Goal: Use online tool/utility: Use online tool/utility

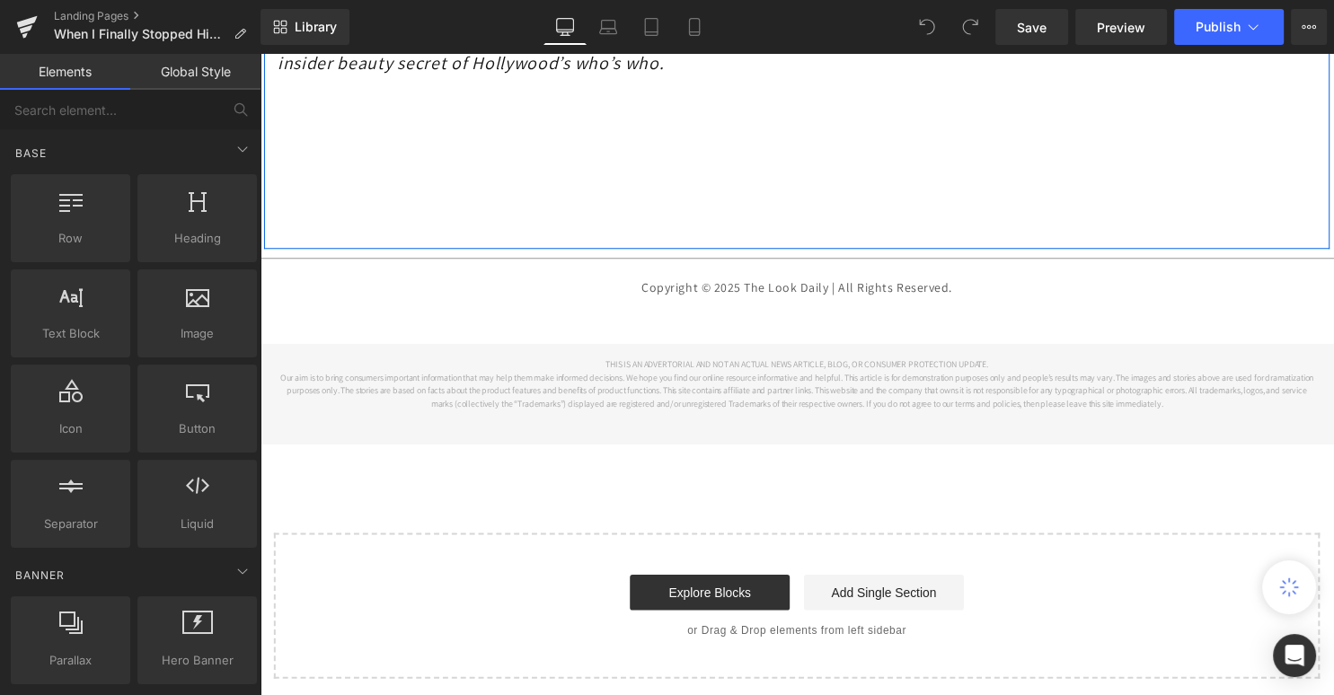
scroll to position [8744, 0]
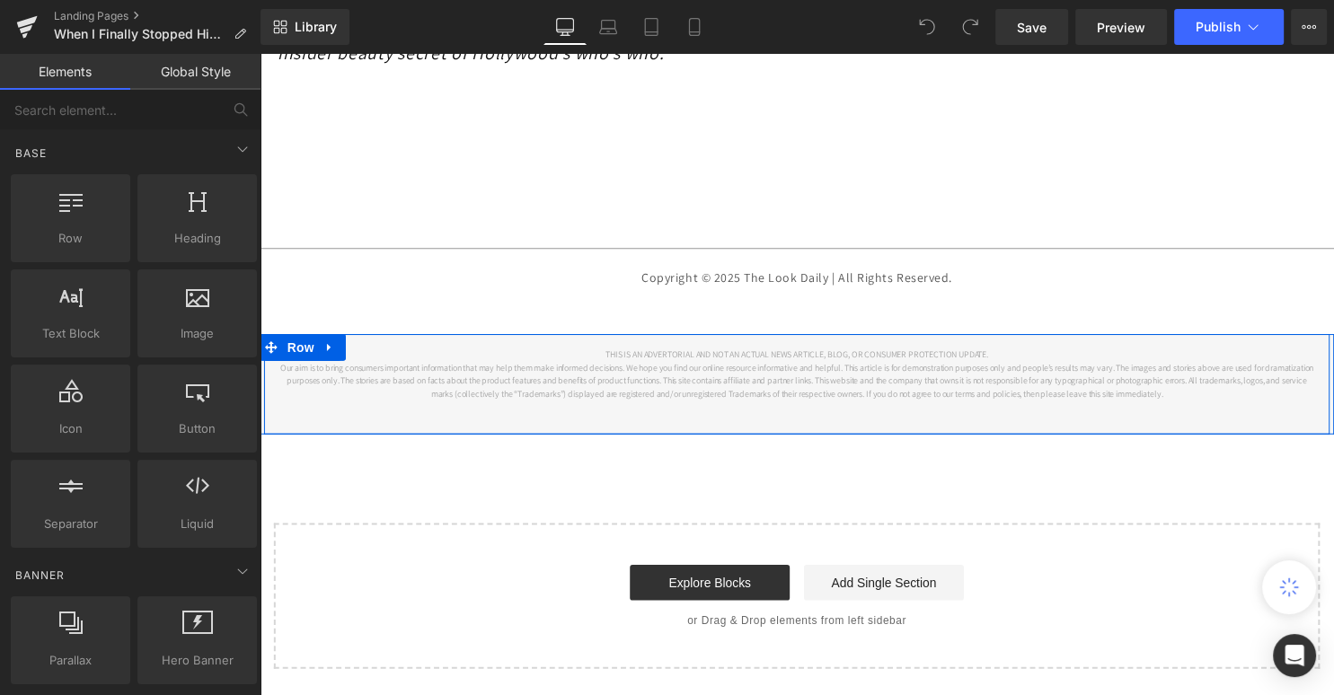
click at [991, 421] on div "THIS IS AN ADVERTORIAL AND NOT AN ACTUAL NEWS ARTICLE, BLOG, OR CONSUMER PROTEC…" at bounding box center [803, 388] width 1078 height 101
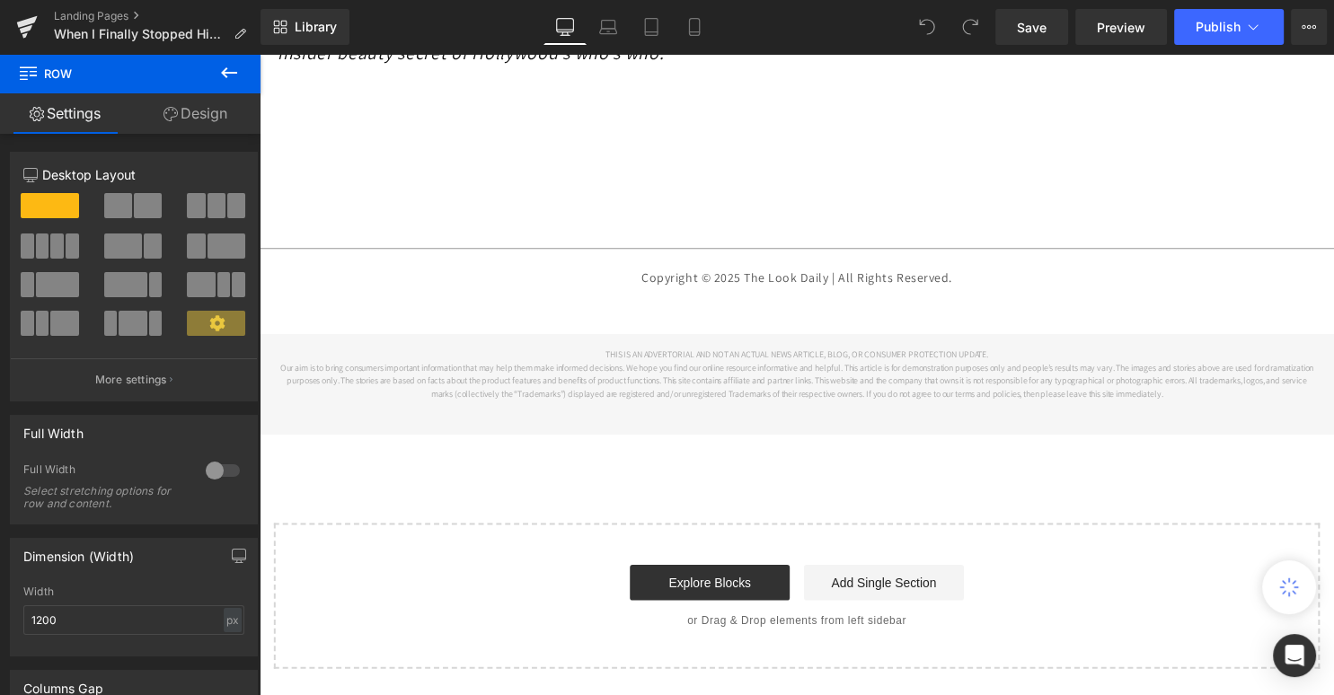
click at [225, 63] on icon at bounding box center [229, 73] width 22 height 22
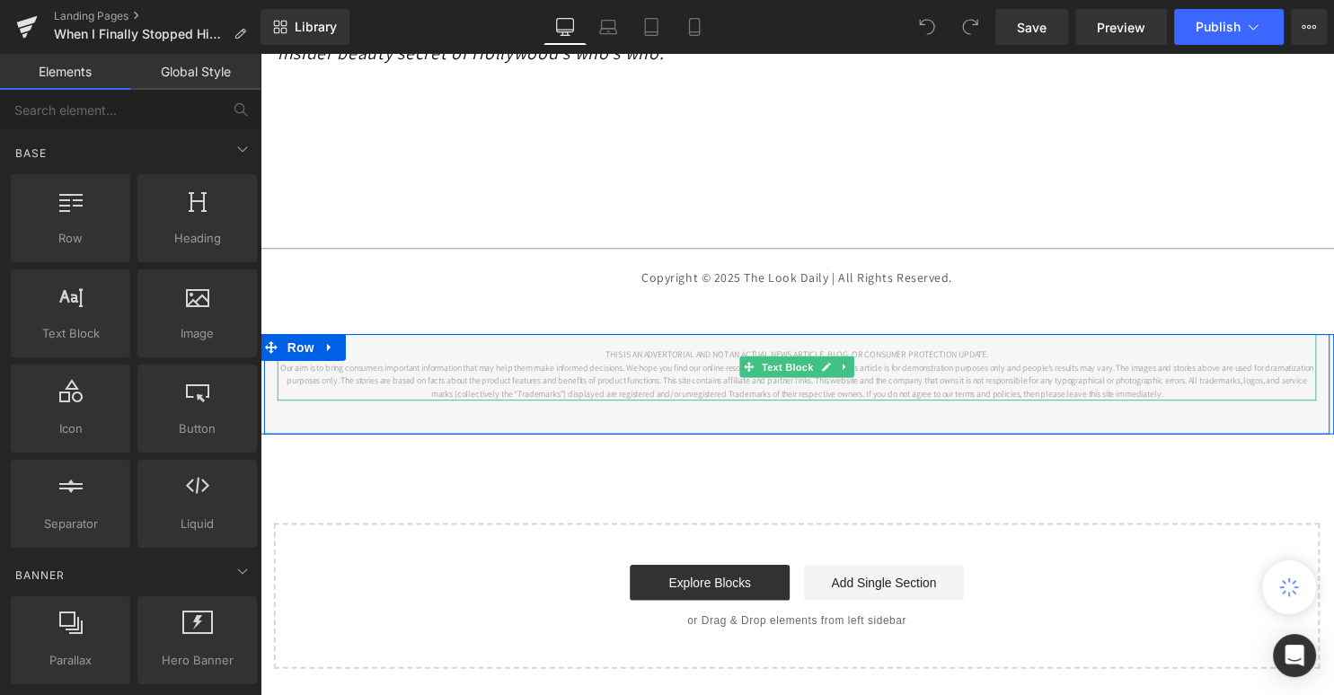
click at [536, 400] on p "Our aim is to bring consumers important information that may help them make inf…" at bounding box center [803, 385] width 1051 height 40
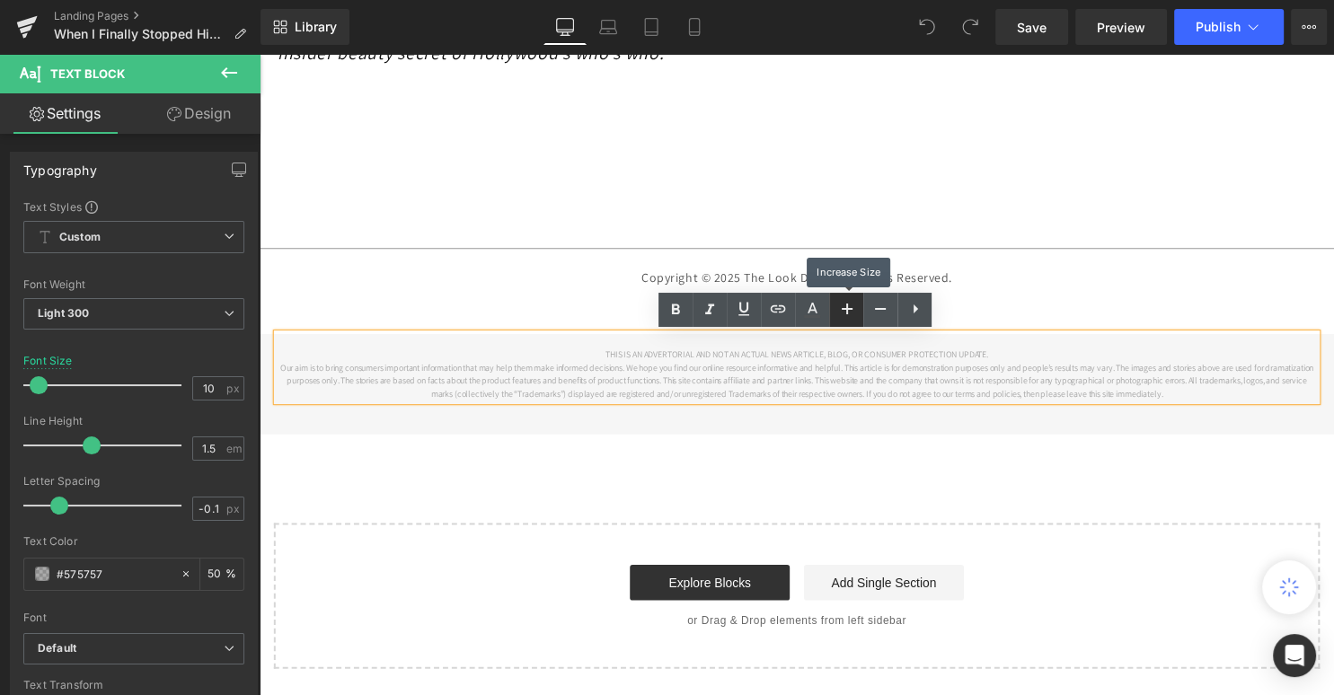
click at [843, 308] on icon at bounding box center [847, 309] width 11 height 11
type input "12"
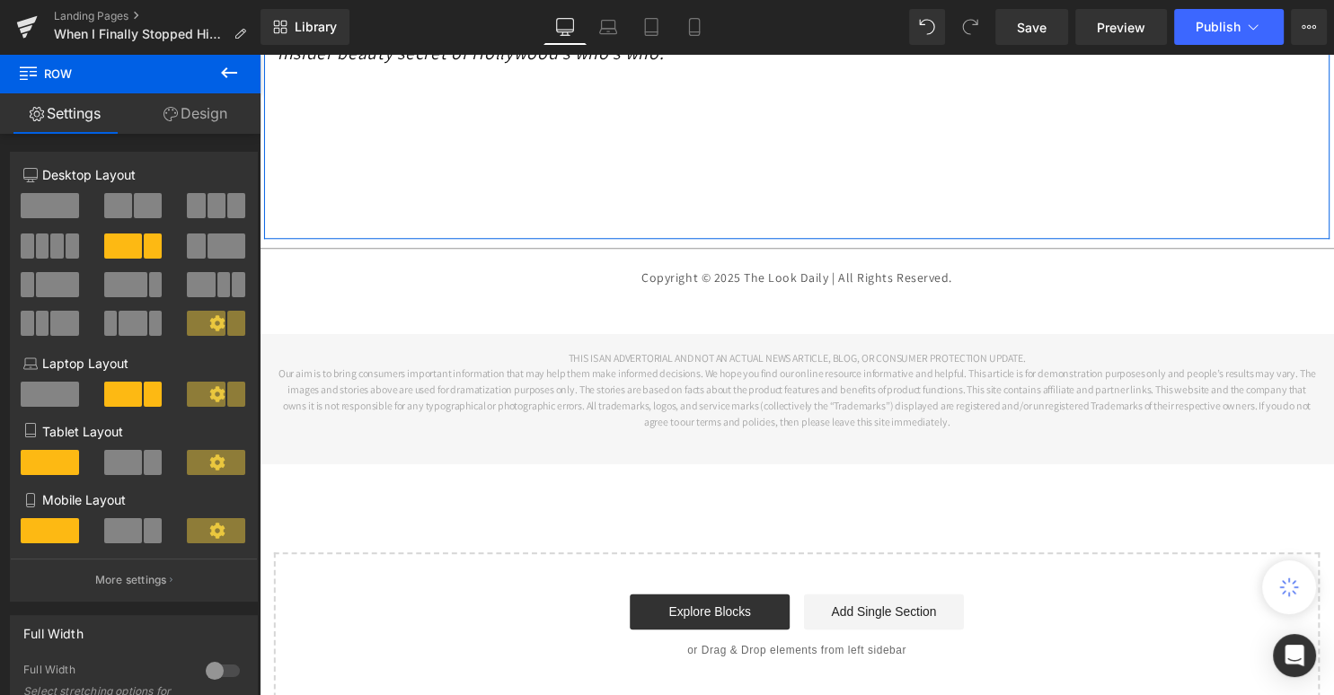
click at [183, 112] on link "Design" at bounding box center [195, 113] width 130 height 40
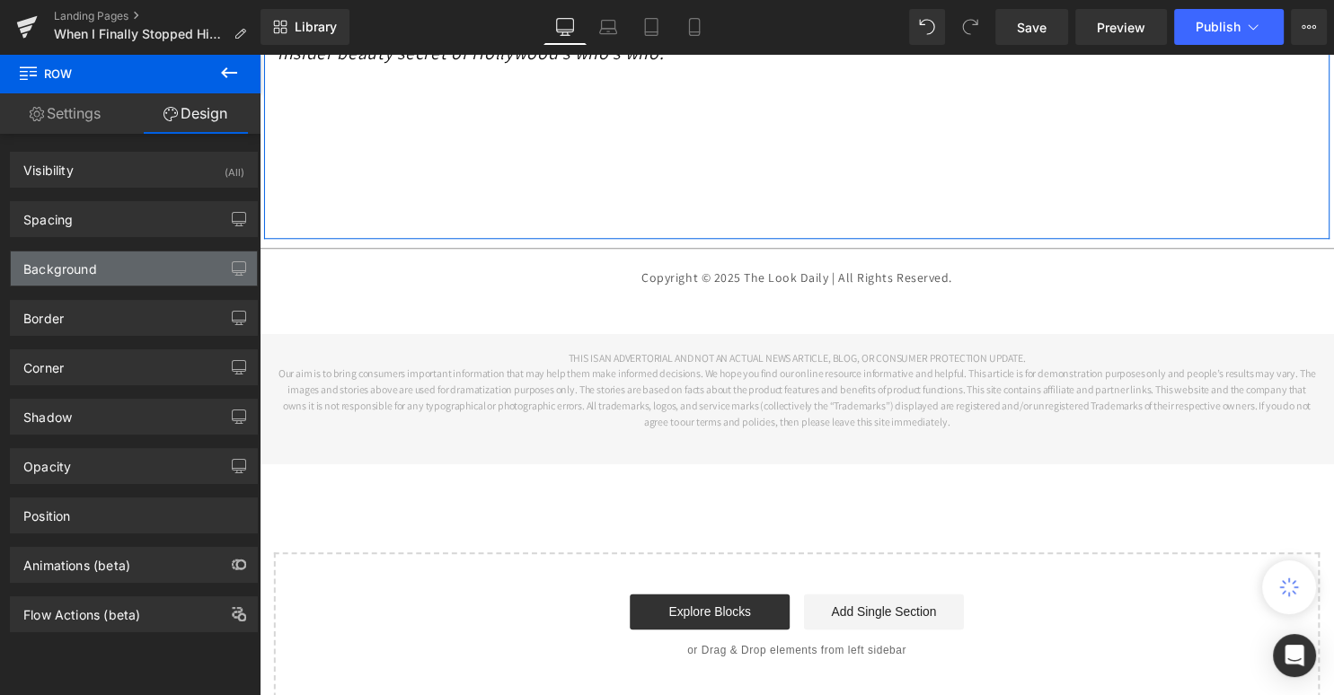
click at [125, 266] on div "Background" at bounding box center [134, 268] width 246 height 34
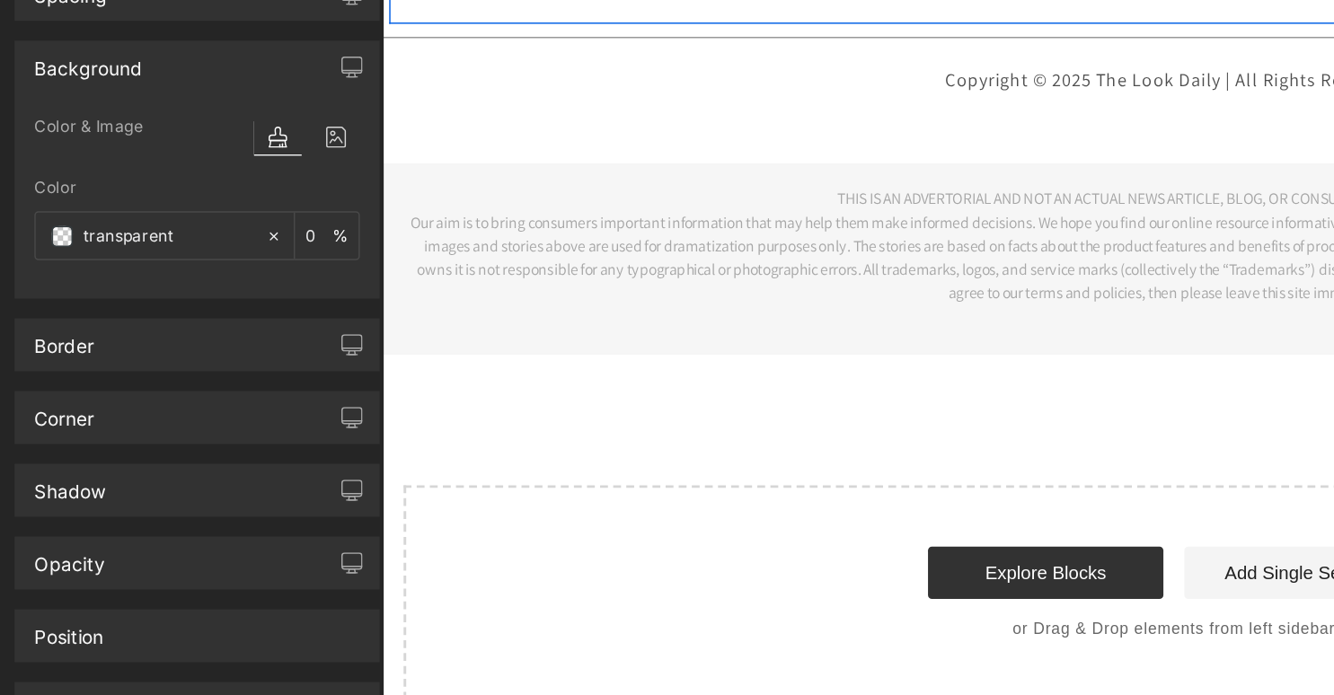
scroll to position [0, 0]
click at [215, 380] on input "0" at bounding box center [216, 383] width 18 height 20
type input "1"
type input "0"
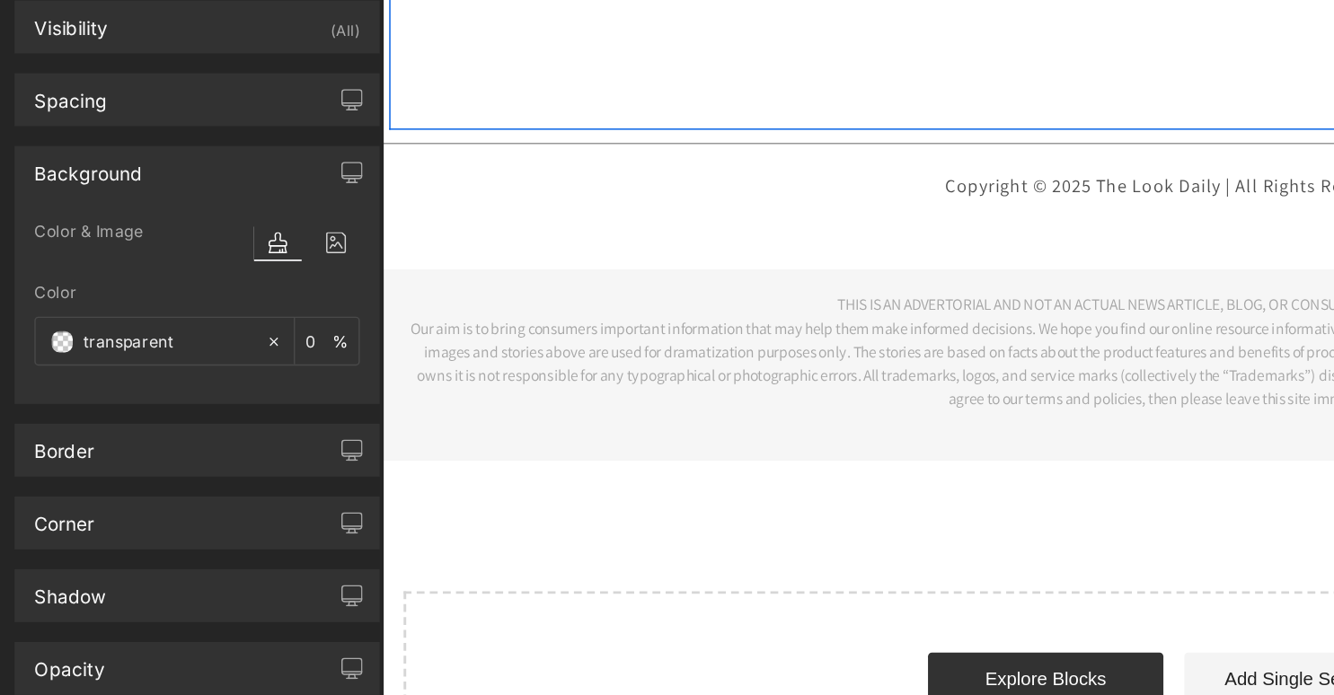
click at [73, 261] on div "Background" at bounding box center [60, 263] width 74 height 25
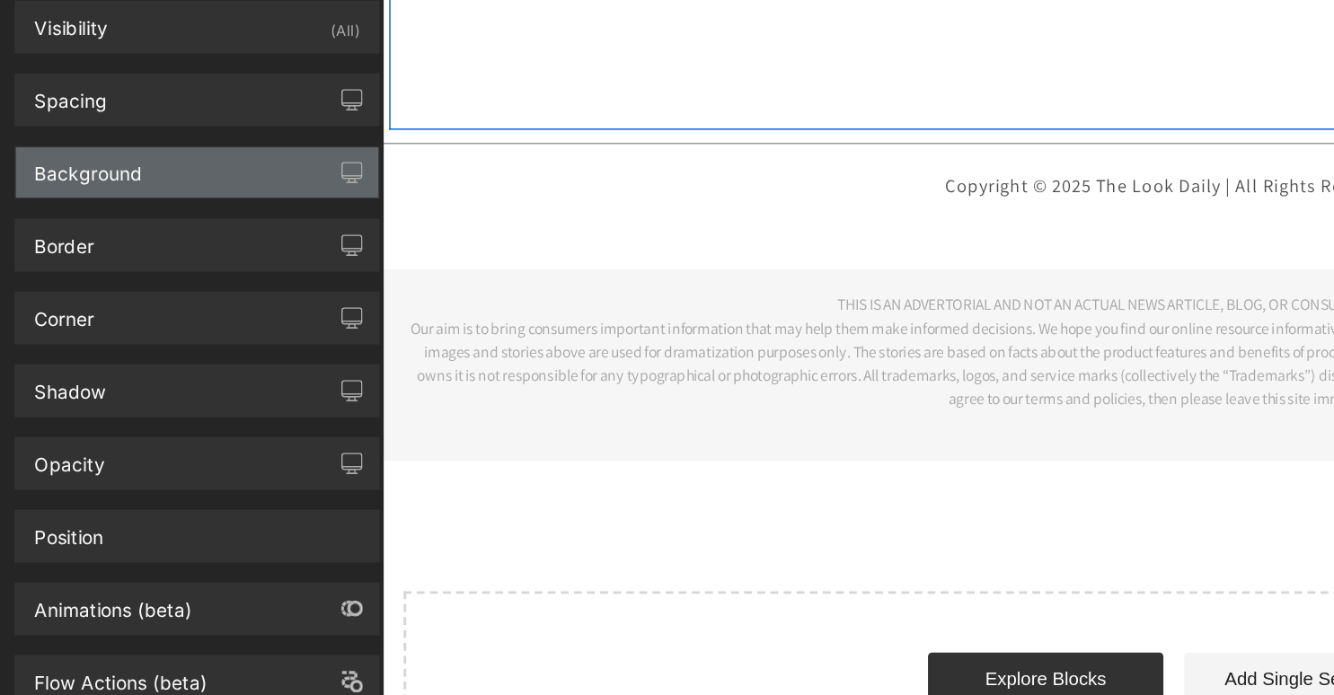
click at [73, 261] on div "Background" at bounding box center [60, 263] width 74 height 25
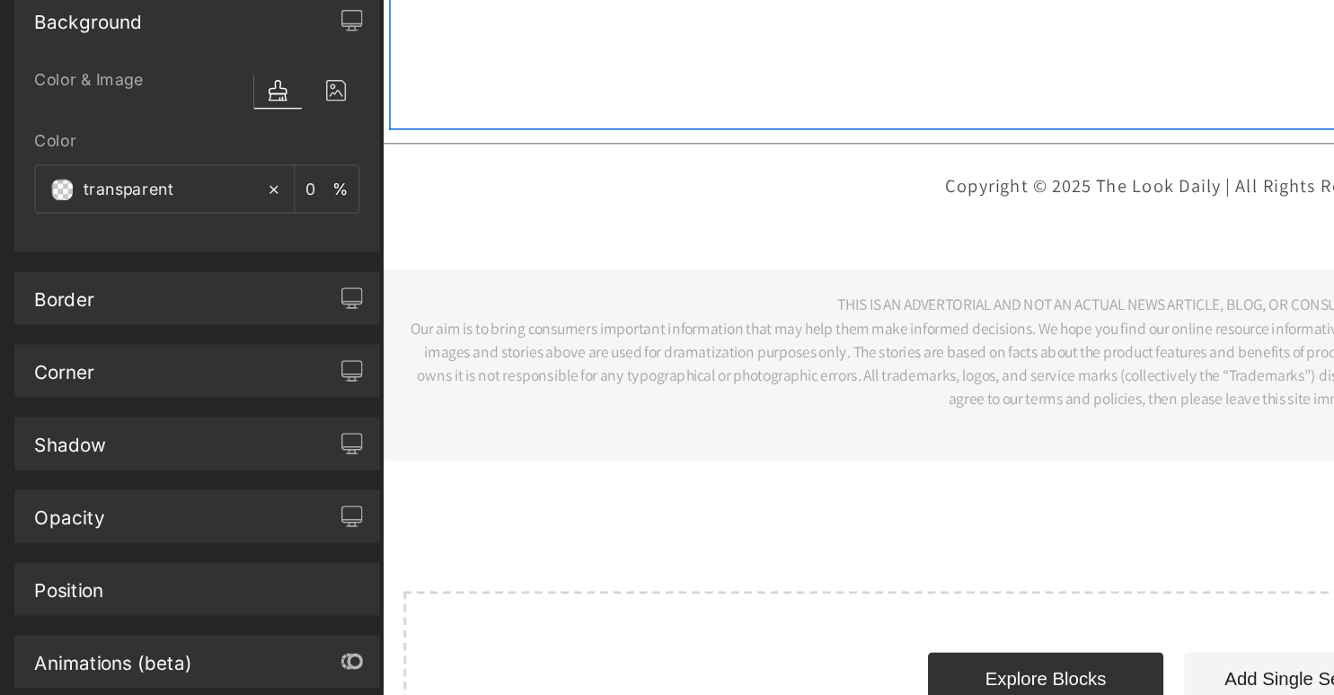
scroll to position [110, 0]
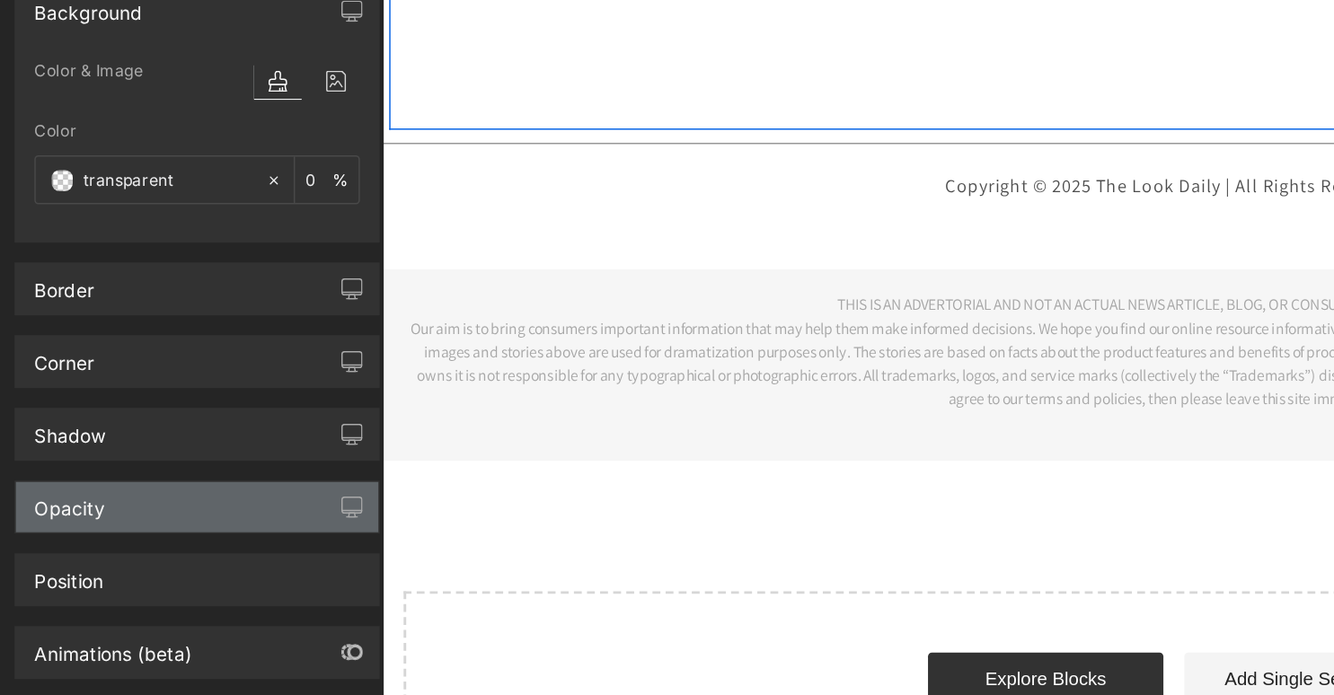
click at [82, 492] on div "Opacity" at bounding box center [134, 496] width 246 height 34
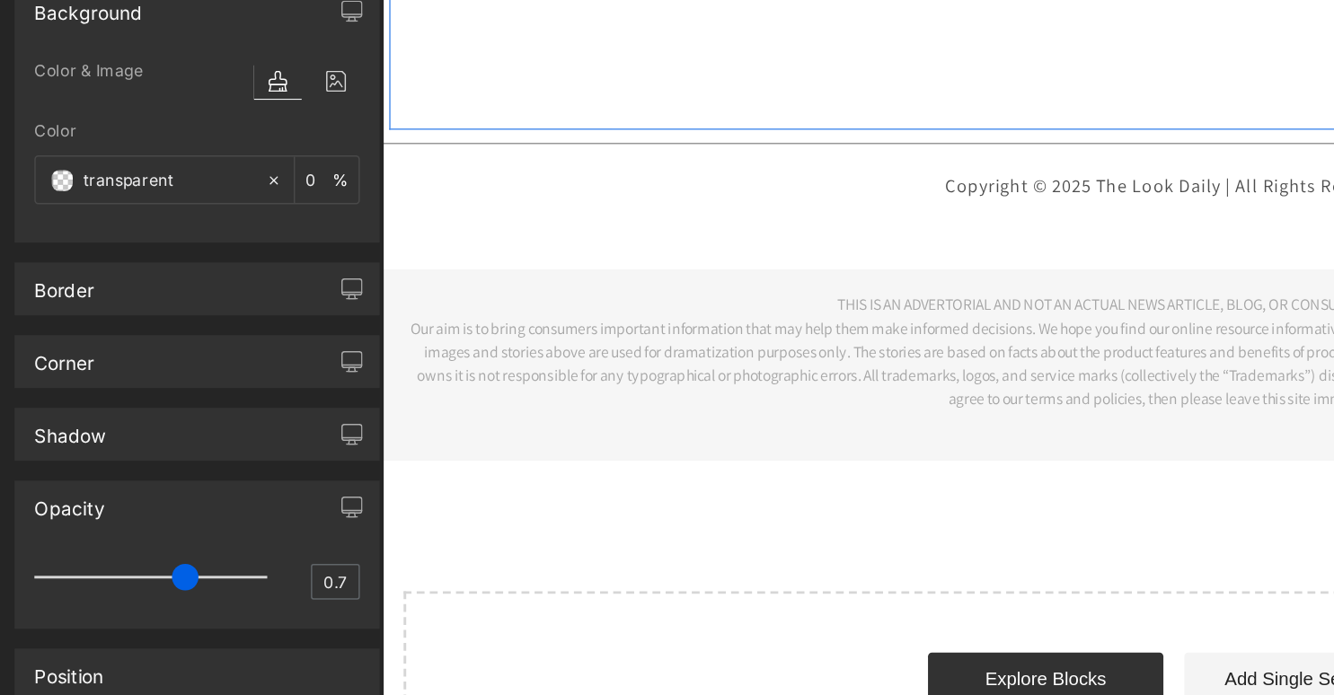
drag, startPoint x: 181, startPoint y: 545, endPoint x: 117, endPoint y: 541, distance: 64.8
click at [117, 541] on span at bounding box center [126, 543] width 18 height 18
drag, startPoint x: 133, startPoint y: 539, endPoint x: 57, endPoint y: 535, distance: 76.4
click at [57, 535] on span at bounding box center [51, 543] width 18 height 18
type input "1"
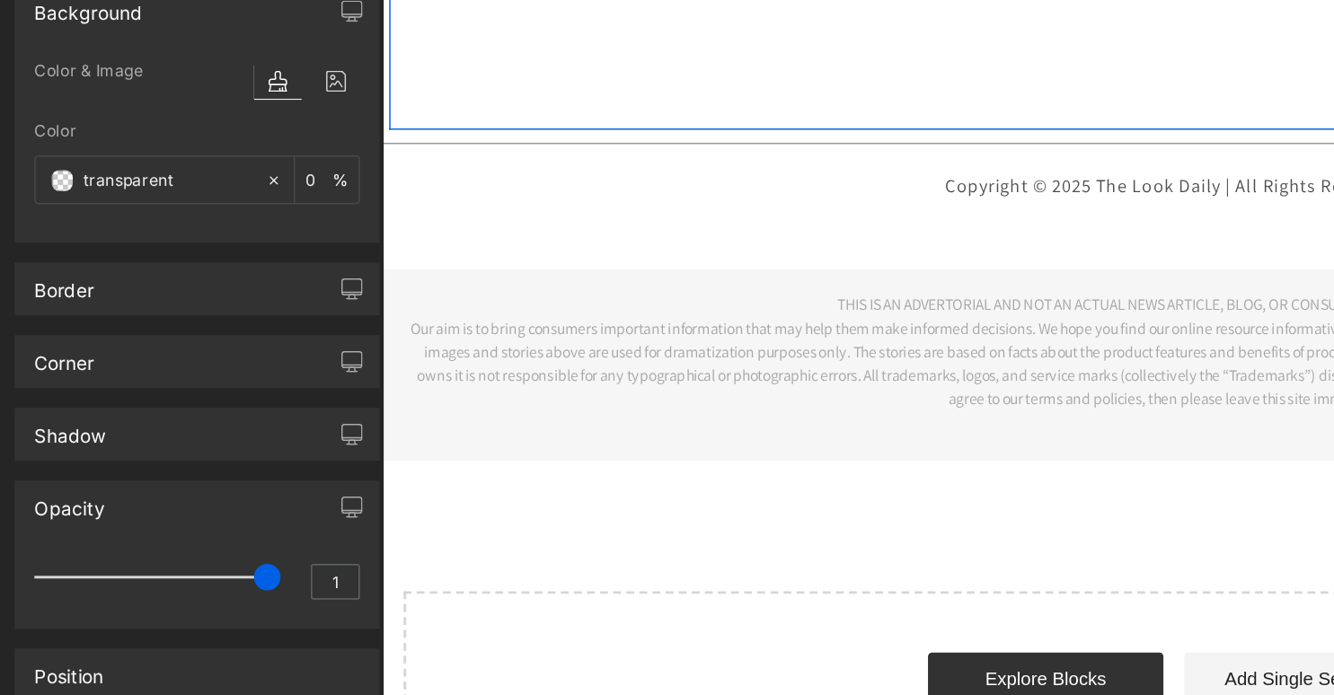
drag, startPoint x: 51, startPoint y: 542, endPoint x: 198, endPoint y: 543, distance: 147.3
click at [198, 543] on div "1" at bounding box center [133, 549] width 221 height 48
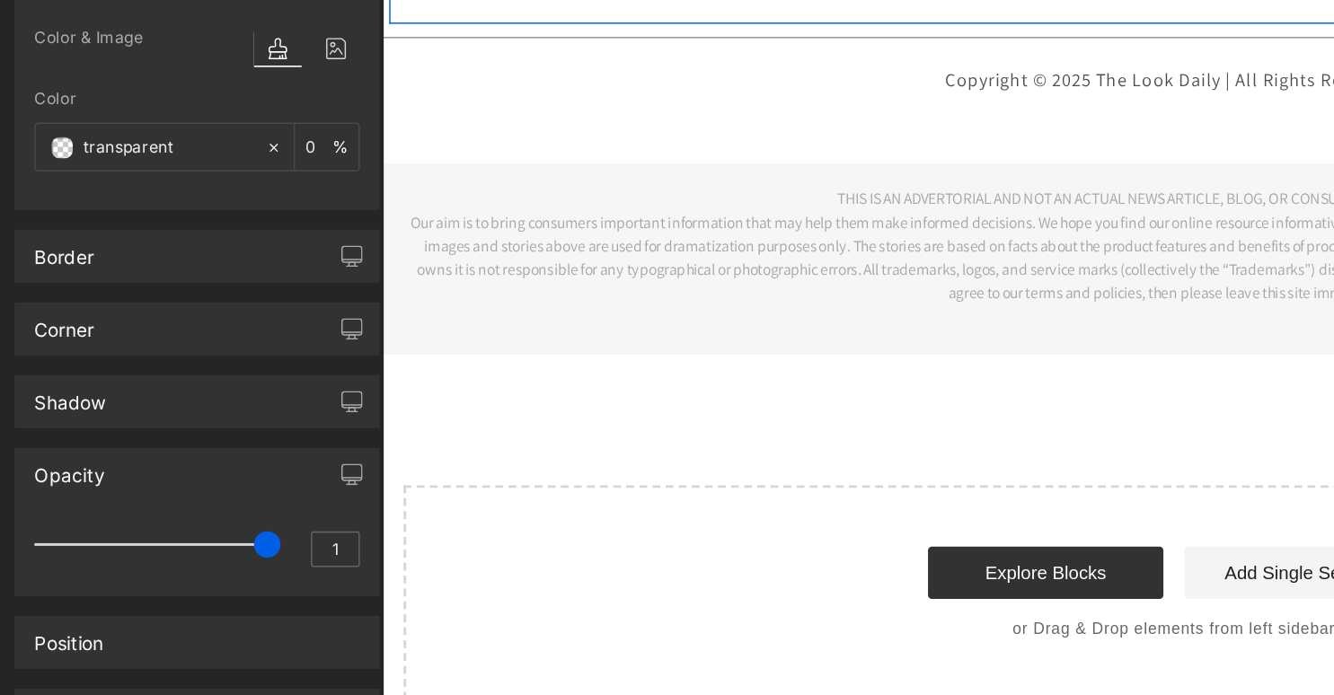
scroll to position [0, 0]
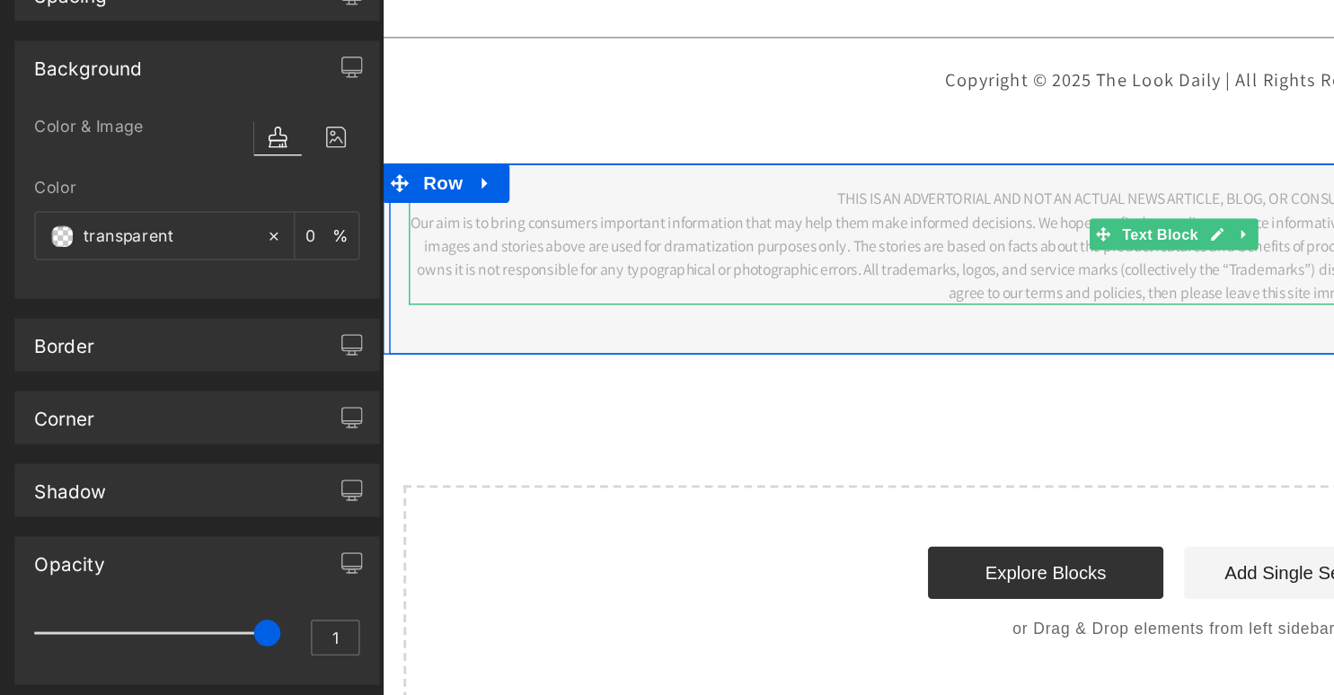
click at [540, 84] on p "Our aim is to bring consumers important information that may help them make inf…" at bounding box center [925, 99] width 1051 height 65
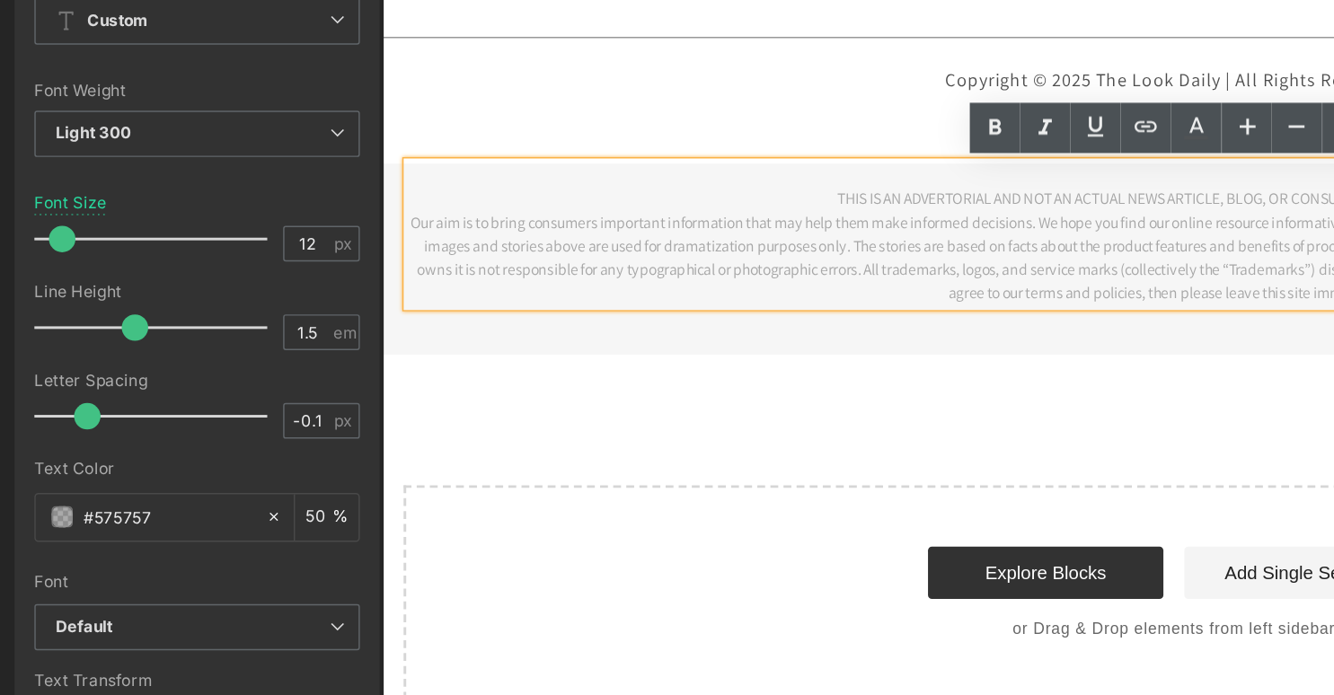
click at [477, 43] on p "THIS IS AN ADVERTORIAL AND NOT AN ACTUAL NEWS ARTICLE, BLOG, OR CONSUMER PROTEC…" at bounding box center [925, 51] width 1051 height 32
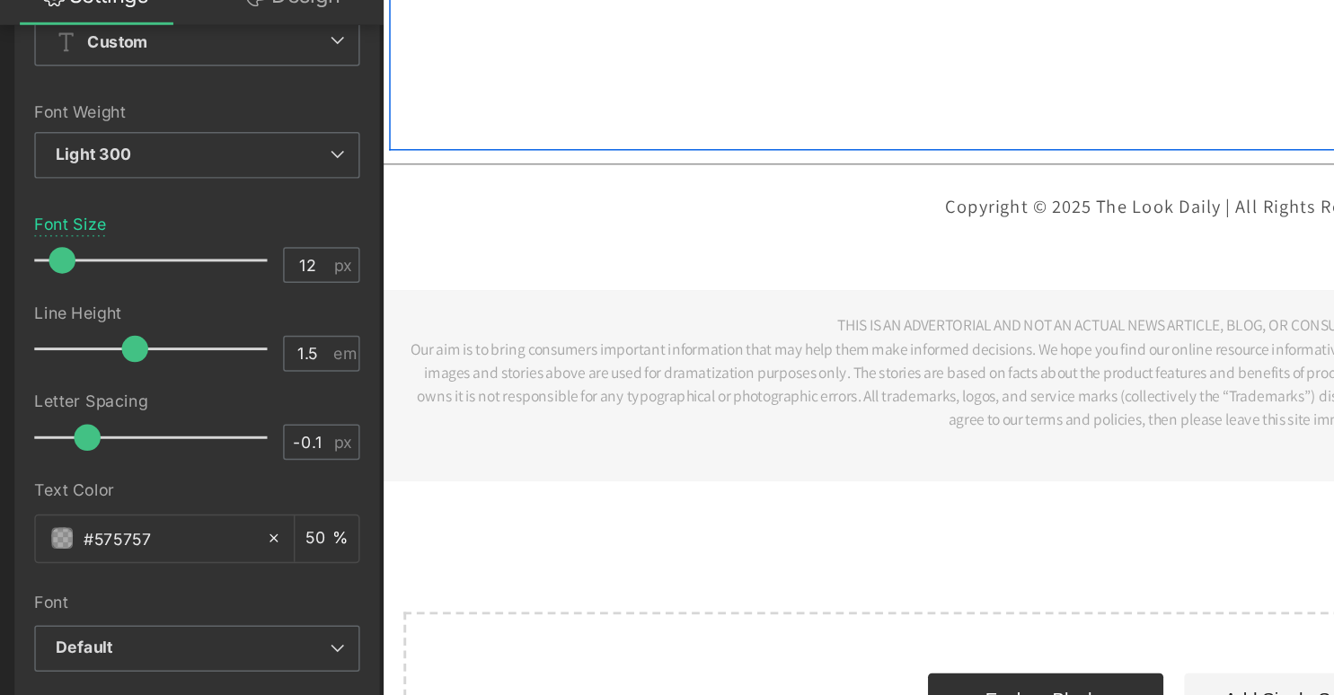
scroll to position [8766, 0]
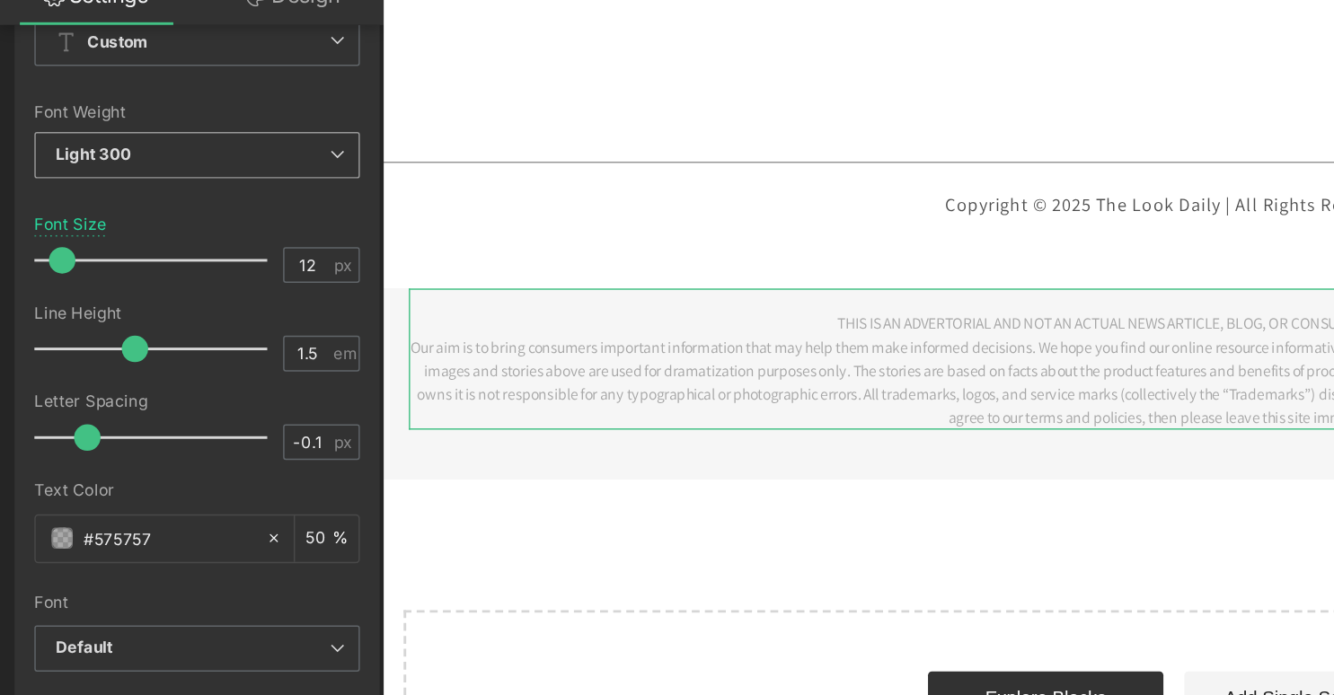
click at [230, 218] on icon at bounding box center [229, 221] width 11 height 11
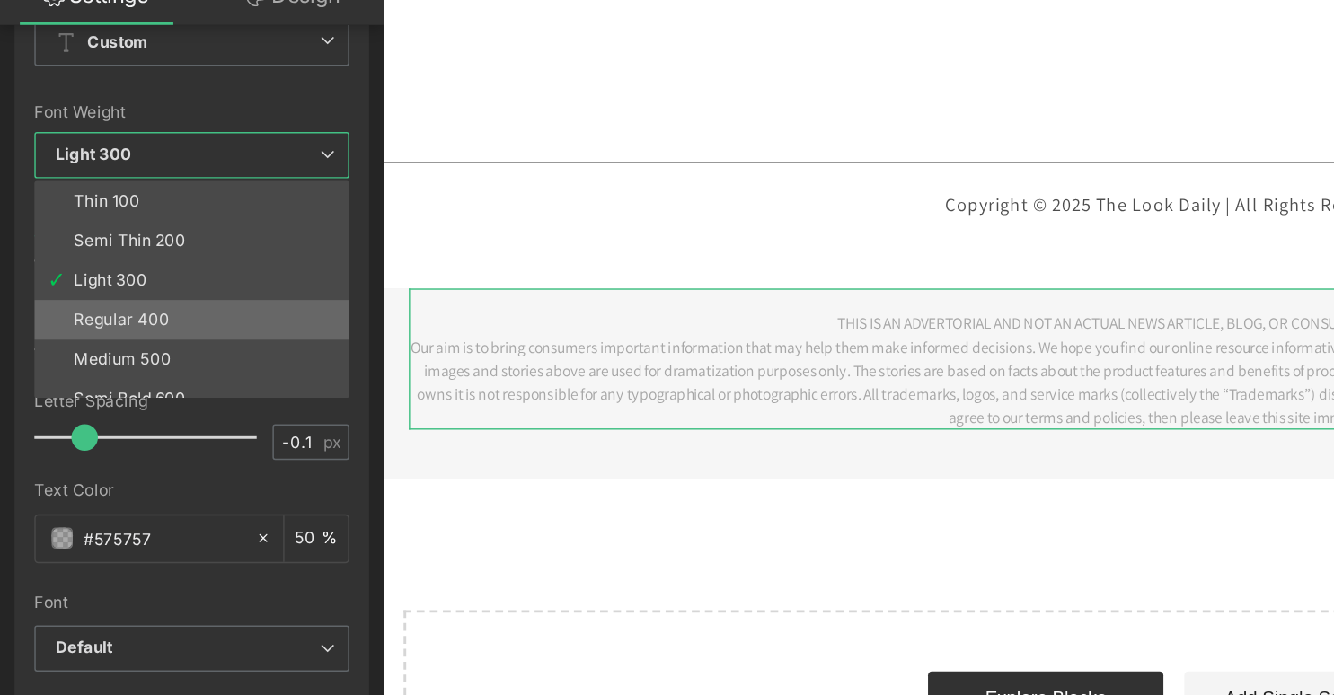
click at [126, 327] on li "Regular 400" at bounding box center [134, 334] width 222 height 27
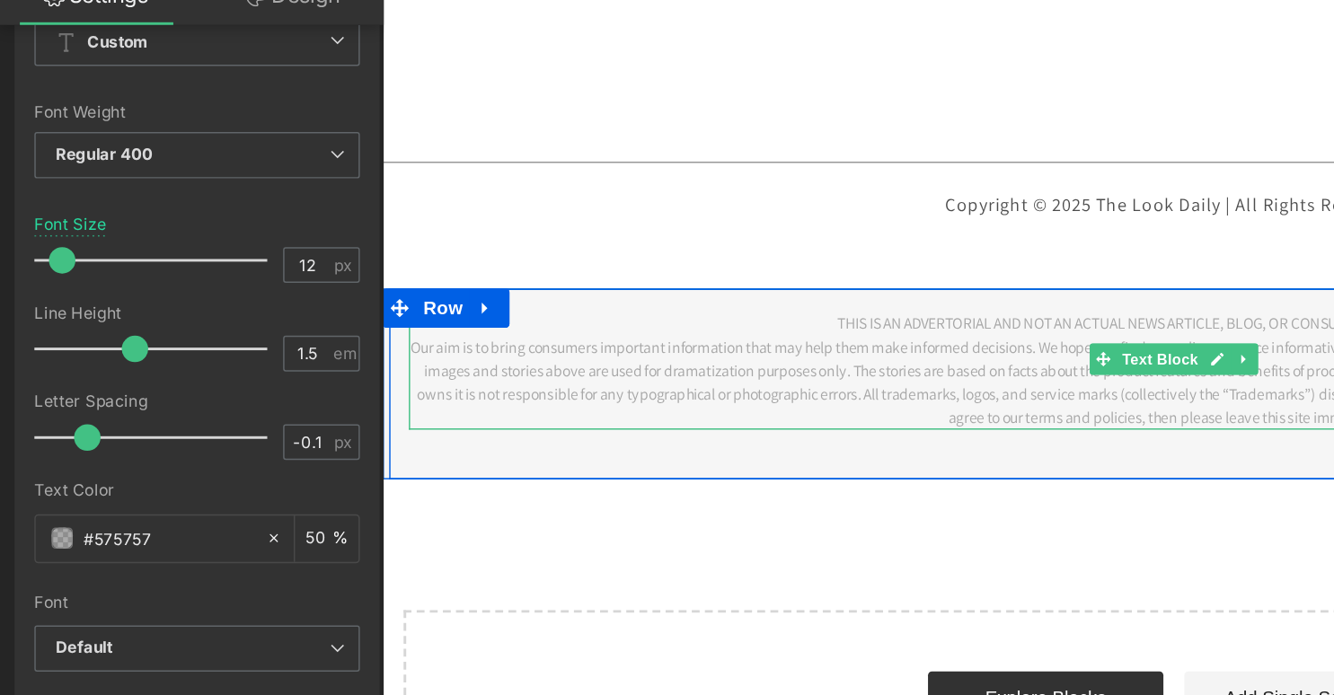
click at [450, 217] on p "Our aim is to bring consumers important information that may help them make inf…" at bounding box center [925, 234] width 1051 height 65
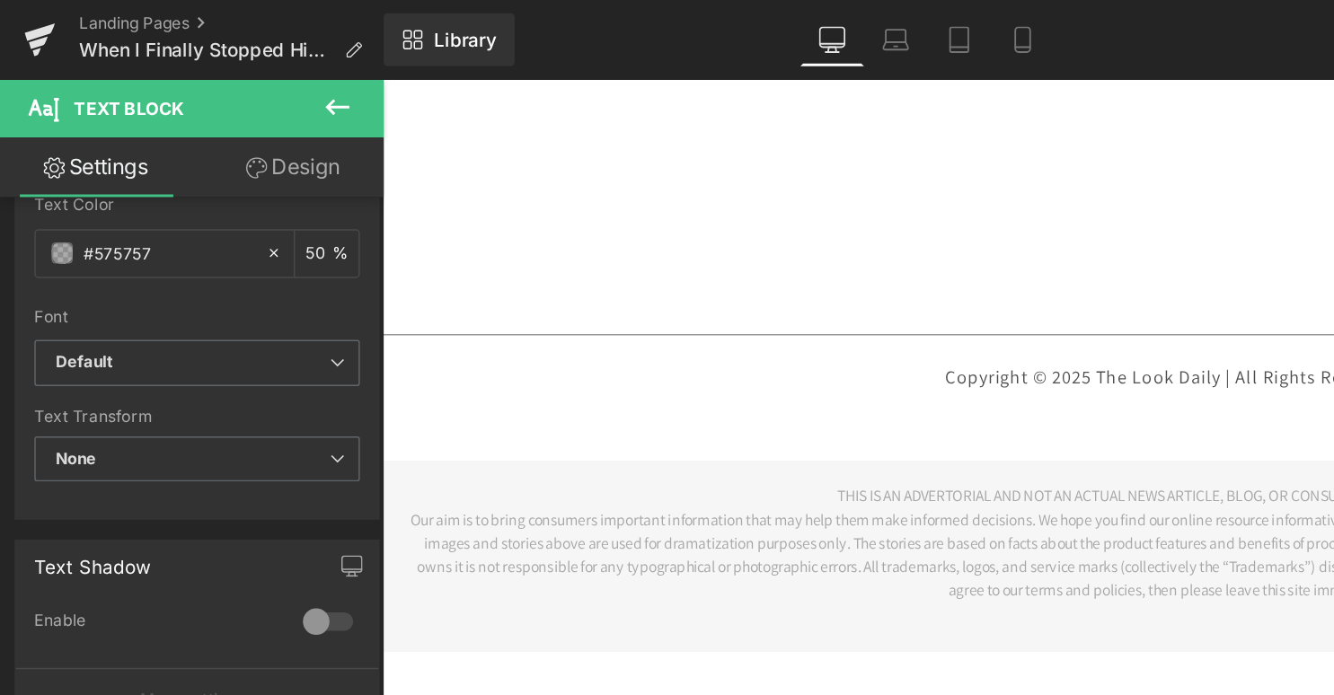
scroll to position [404, 0]
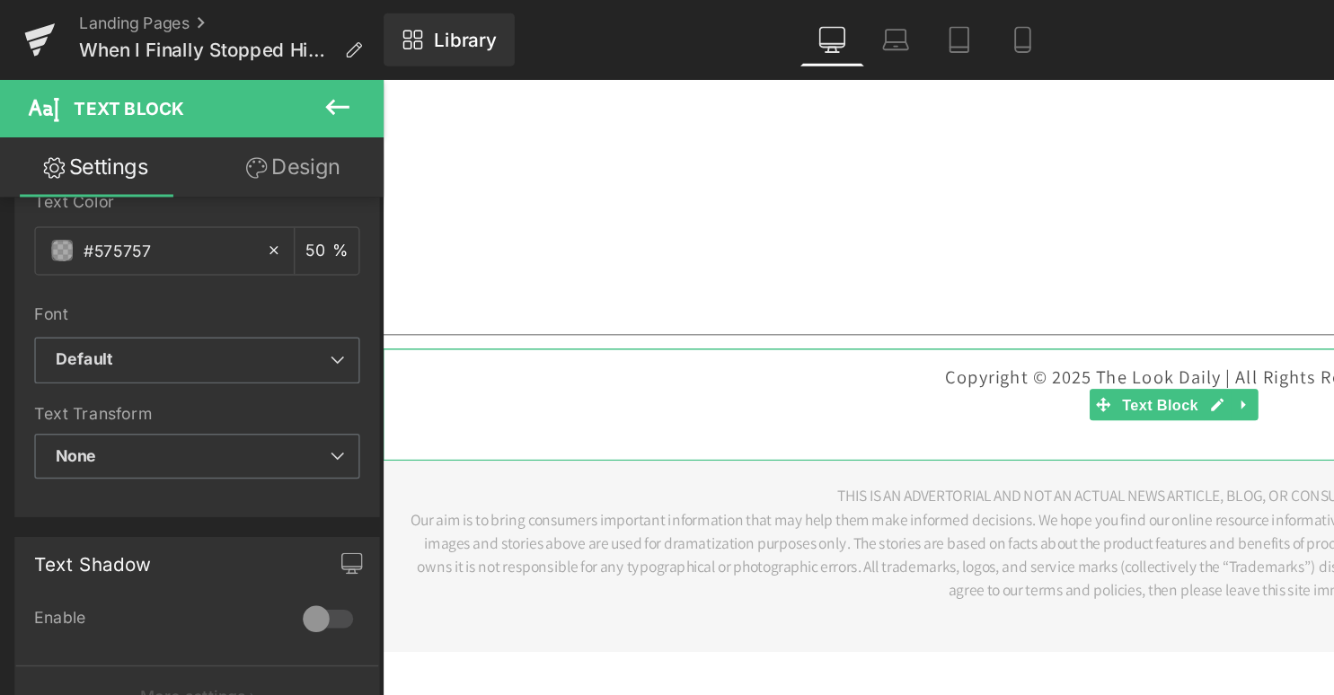
click at [440, 295] on div "Copyright © 2025 The Look Daily | All Rights Reserved." at bounding box center [925, 302] width 1087 height 76
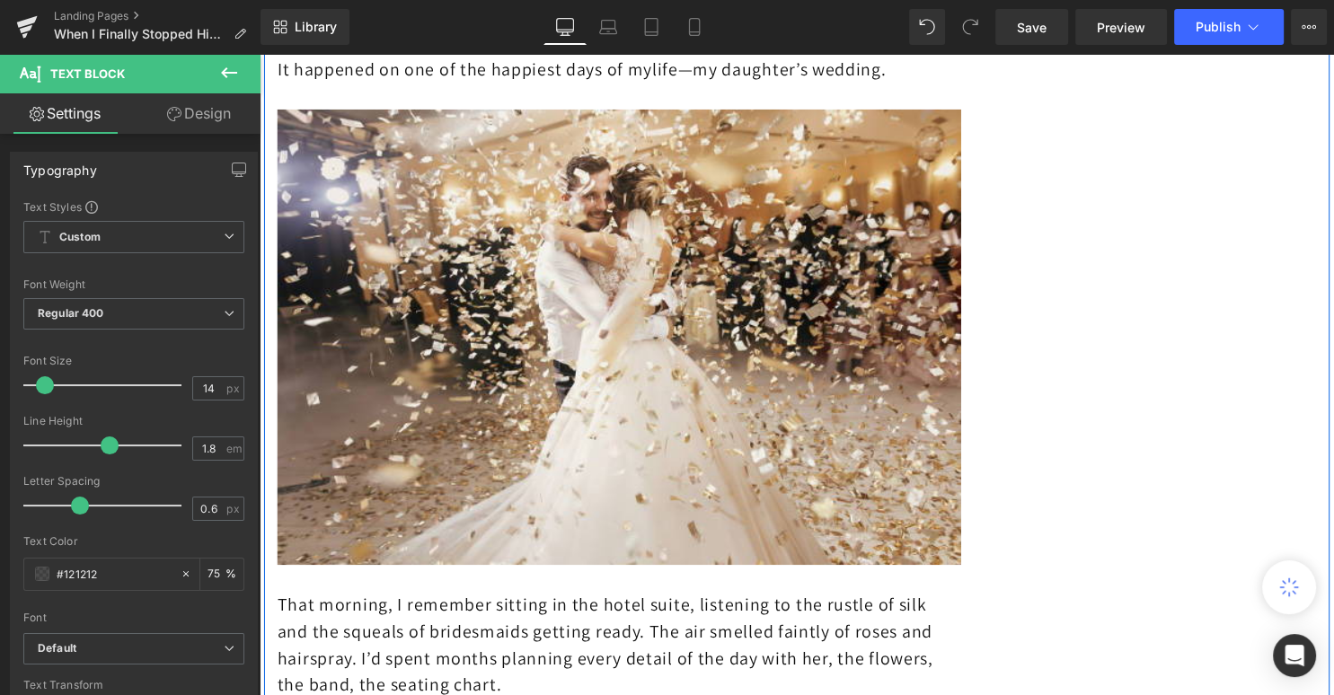
scroll to position [1203, 0]
